Goal: Find contact information: Obtain details needed to contact an individual or organization

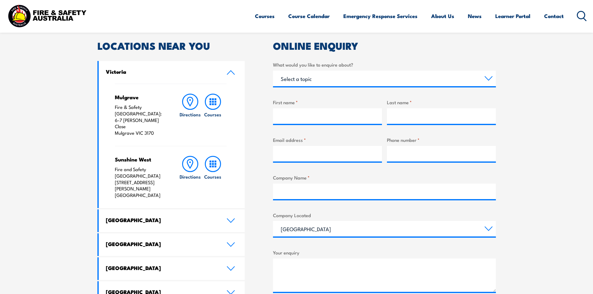
scroll to position [280, 0]
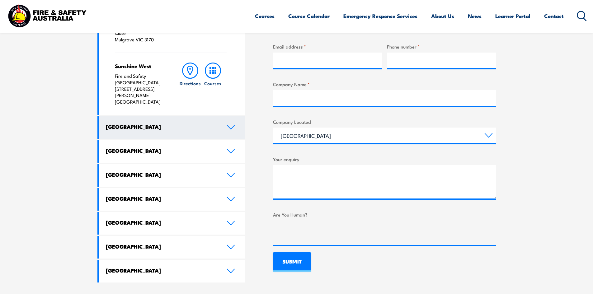
click at [190, 123] on h4 "[GEOGRAPHIC_DATA]" at bounding box center [161, 126] width 111 height 7
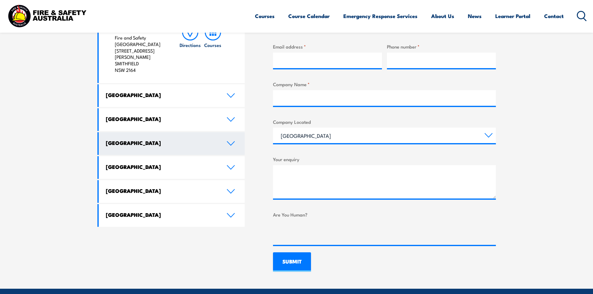
scroll to position [187, 0]
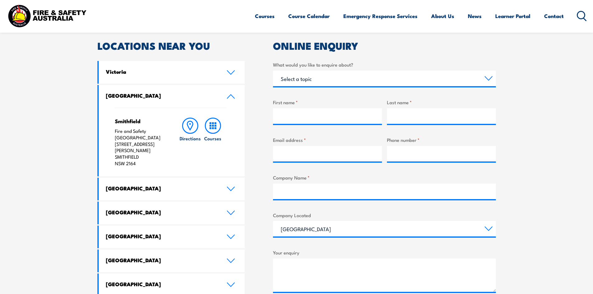
drag, startPoint x: 136, startPoint y: 157, endPoint x: 113, endPoint y: 140, distance: 29.2
click at [113, 140] on div "Smithfield Fire and Safety Australia Unit 1, 747 The Horsley Drive SMITHFIELD N…" at bounding box center [172, 142] width 146 height 69
copy p "Unit 1, 747 The Horsley Drive SMITHFIELD NSW 2164"
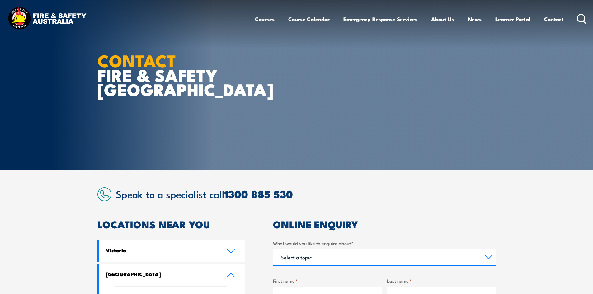
scroll to position [0, 0]
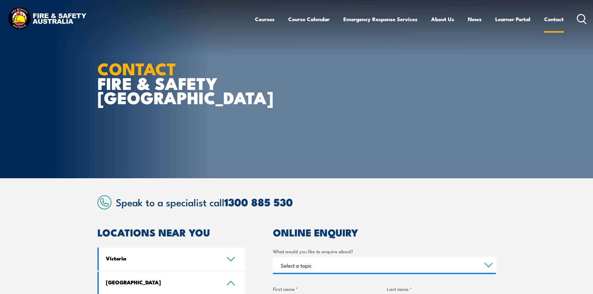
click at [553, 18] on link "Contact" at bounding box center [554, 19] width 20 height 16
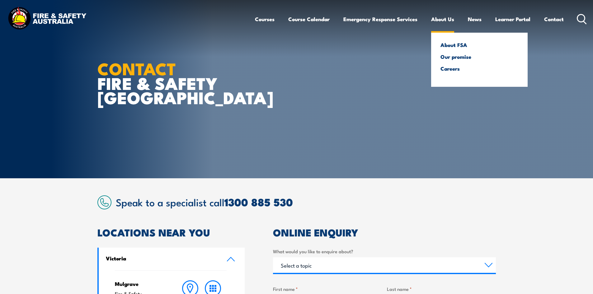
click at [444, 17] on link "About Us" at bounding box center [442, 19] width 23 height 16
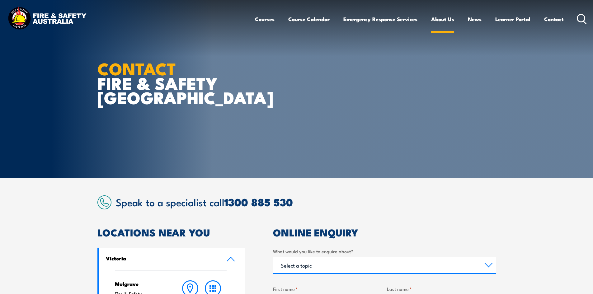
click at [447, 20] on link "About Us" at bounding box center [442, 19] width 23 height 16
click at [58, 21] on img at bounding box center [47, 19] width 82 height 27
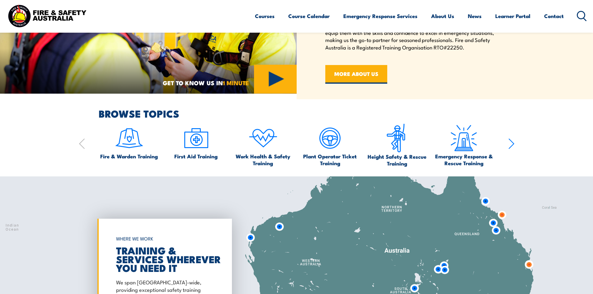
scroll to position [217, 0]
